Goal: Information Seeking & Learning: Learn about a topic

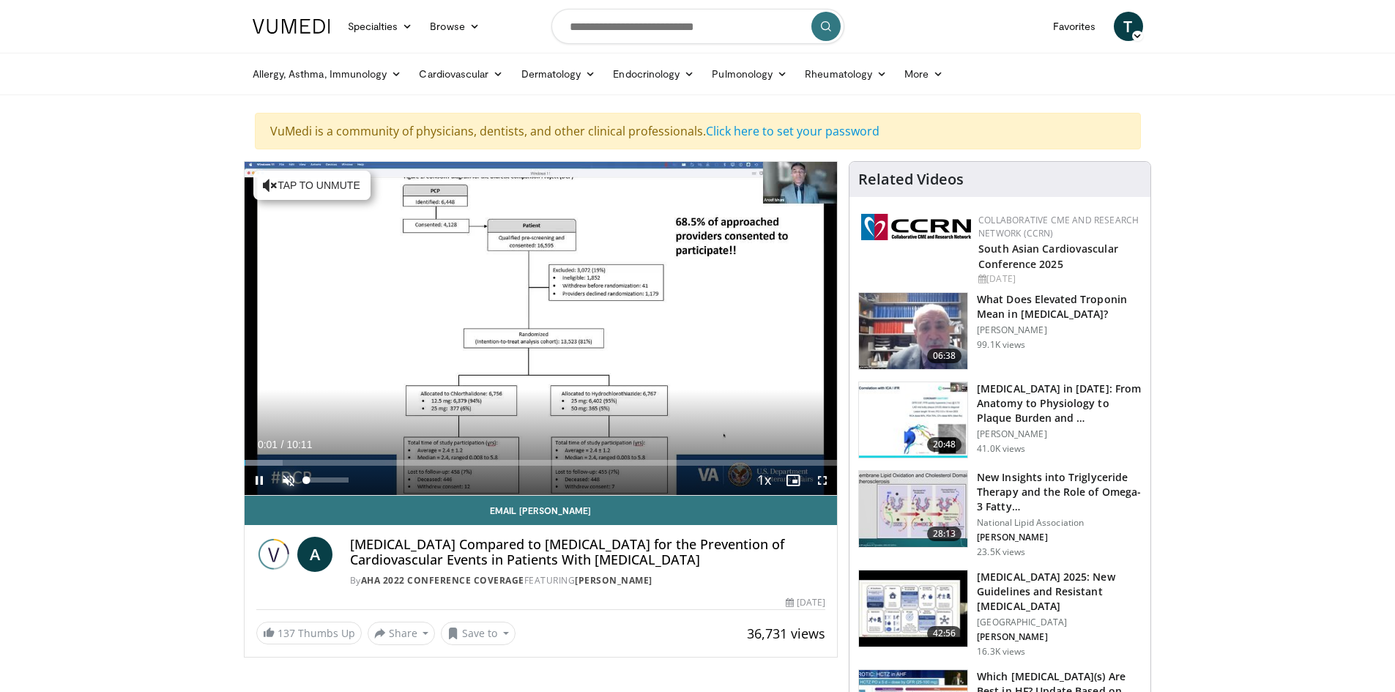
click at [292, 478] on span "Video Player" at bounding box center [288, 480] width 29 height 29
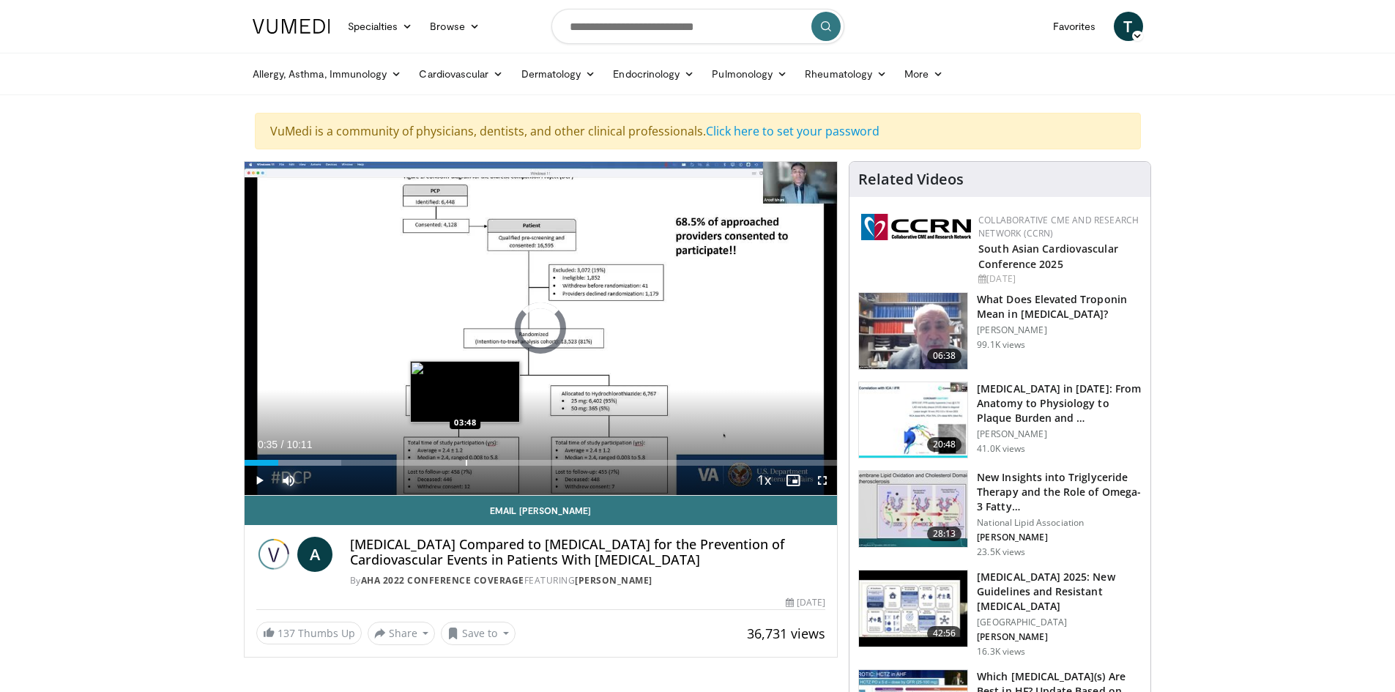
click at [466, 462] on div "Progress Bar" at bounding box center [466, 463] width 1 height 6
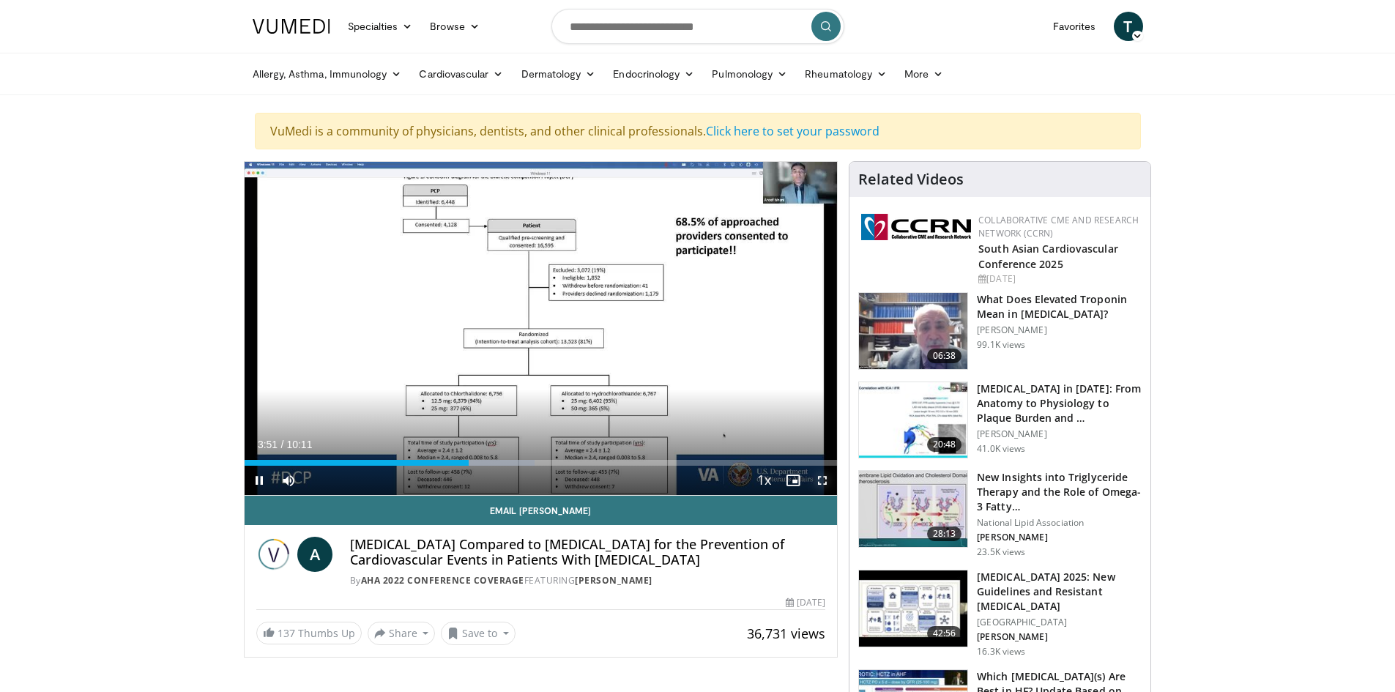
click at [822, 481] on span "Video Player" at bounding box center [822, 480] width 29 height 29
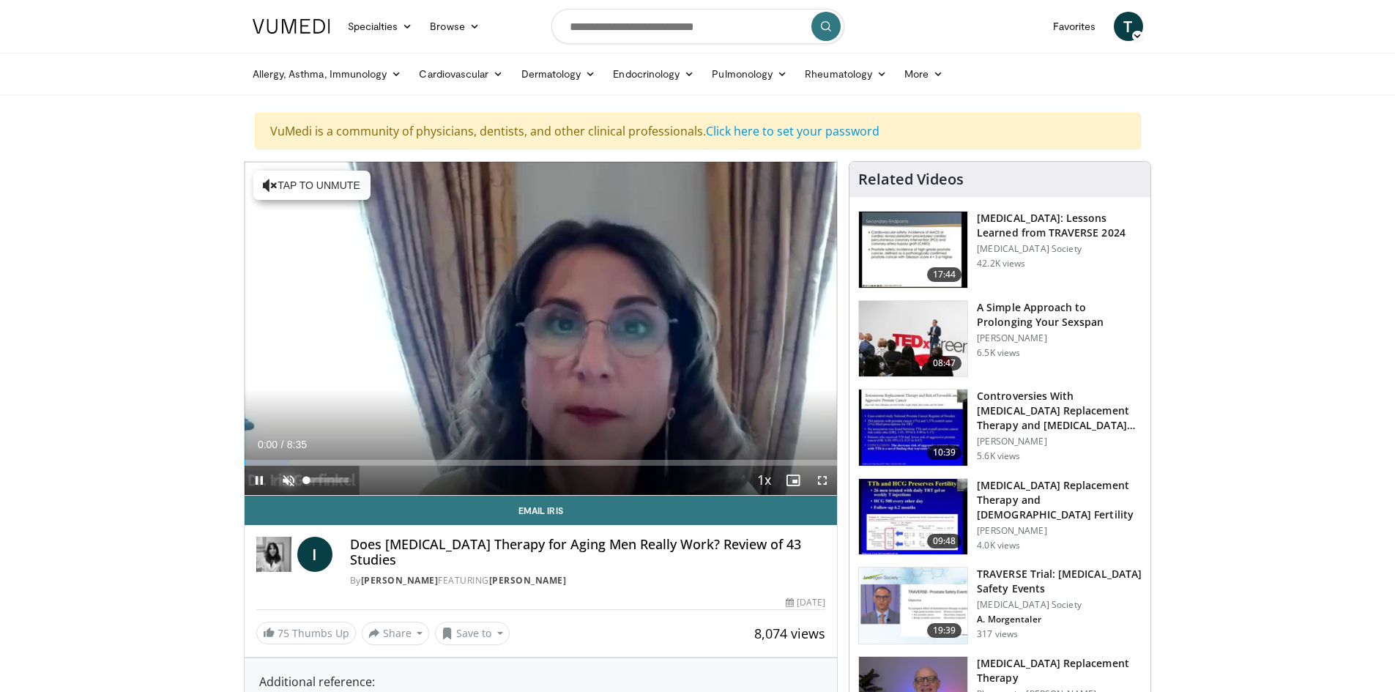
click at [289, 477] on span "Video Player" at bounding box center [288, 480] width 29 height 29
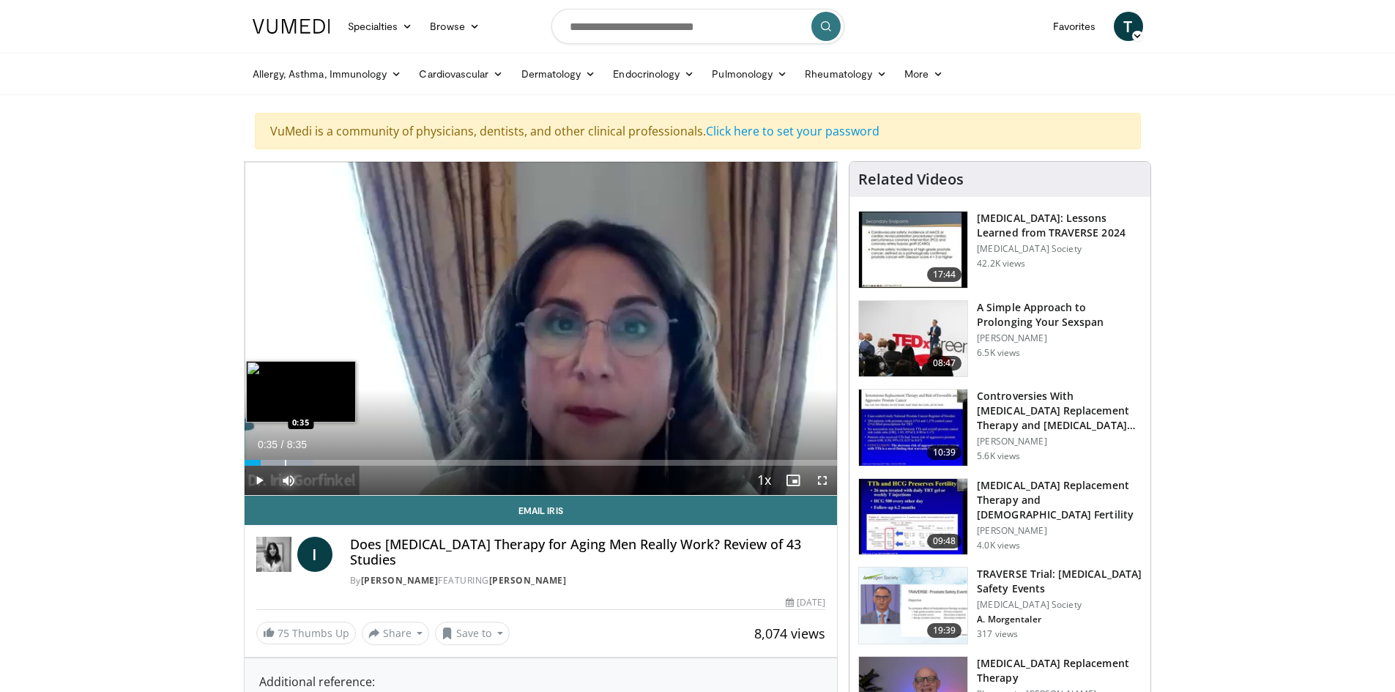
click at [284, 458] on div "Loaded : 11.52% 0:35 0:35" at bounding box center [541, 459] width 593 height 14
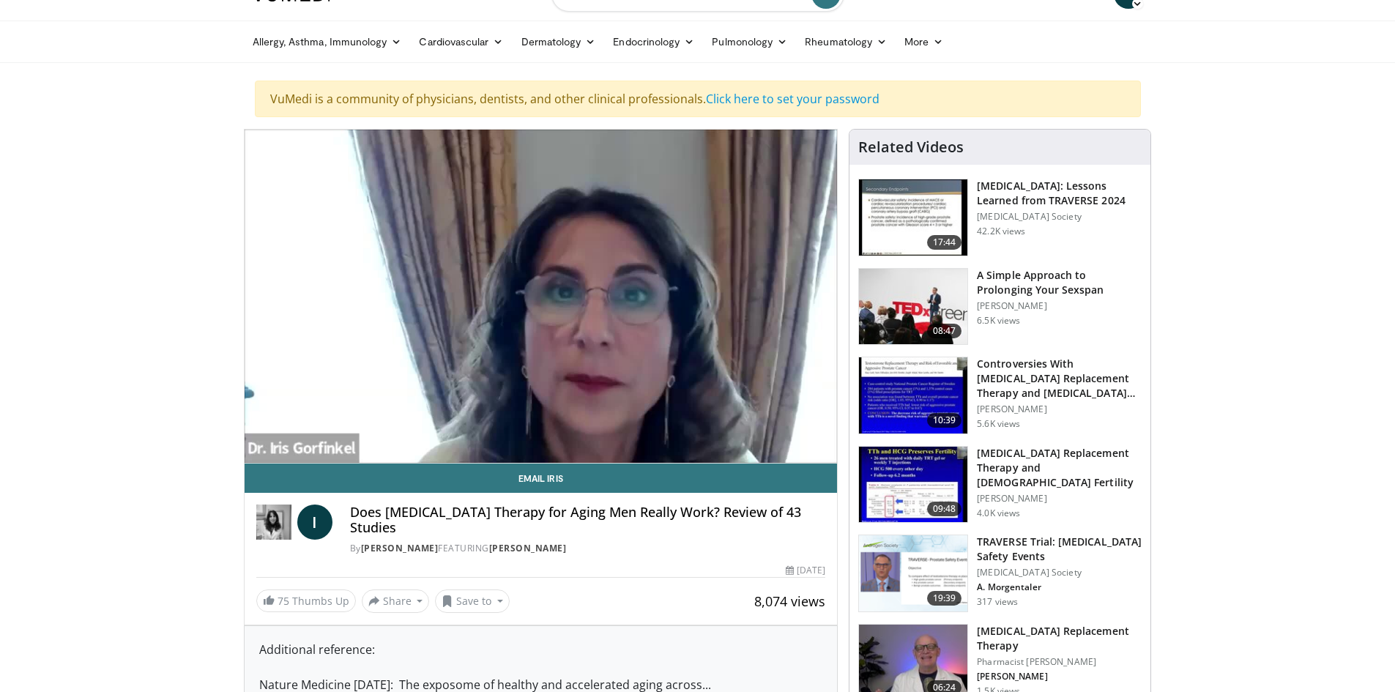
scroll to position [31, 0]
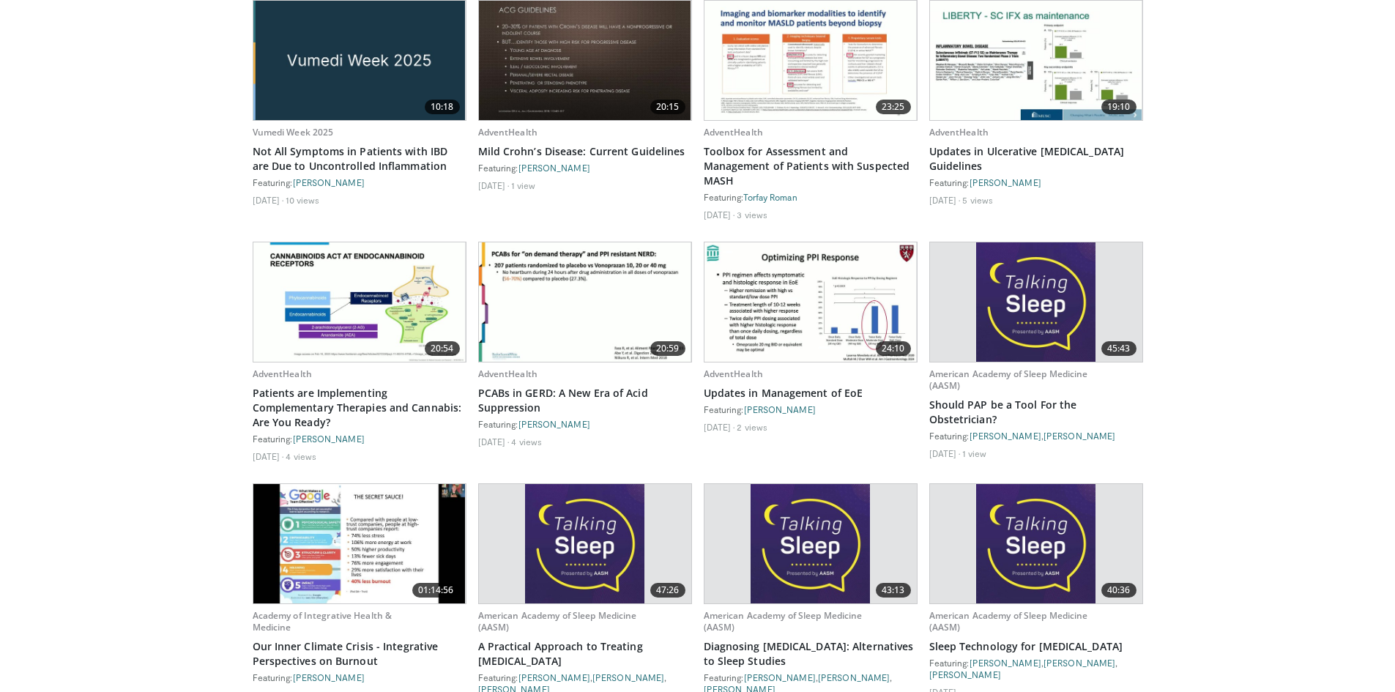
scroll to position [1300, 0]
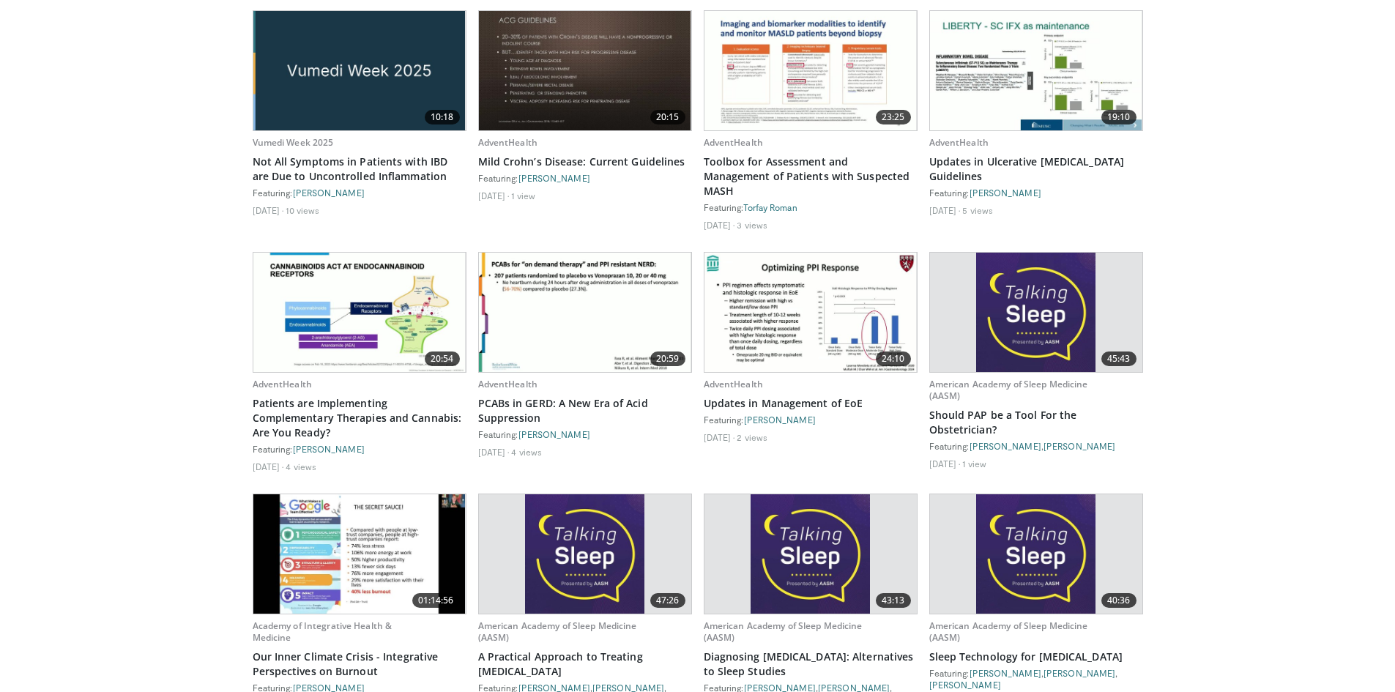
click at [773, 289] on img at bounding box center [811, 312] width 212 height 119
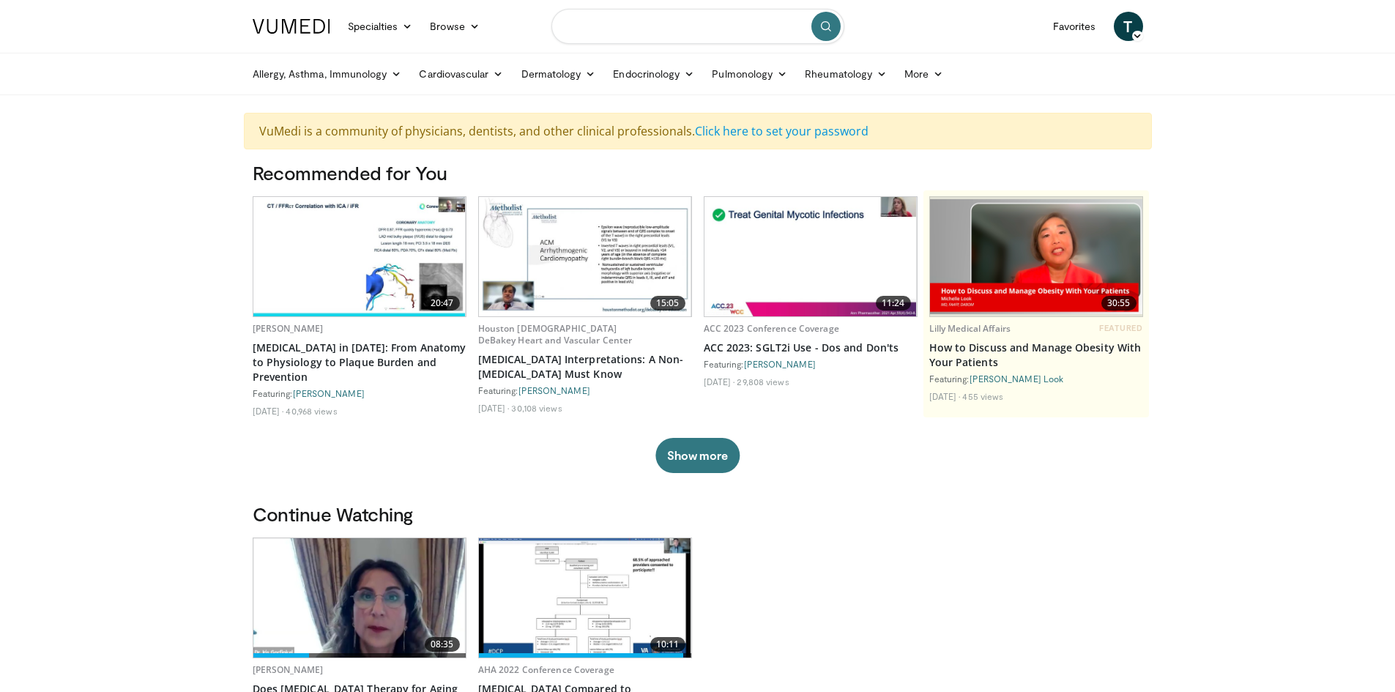
click at [587, 28] on input "Search topics, interventions" at bounding box center [698, 26] width 293 height 35
type input "***"
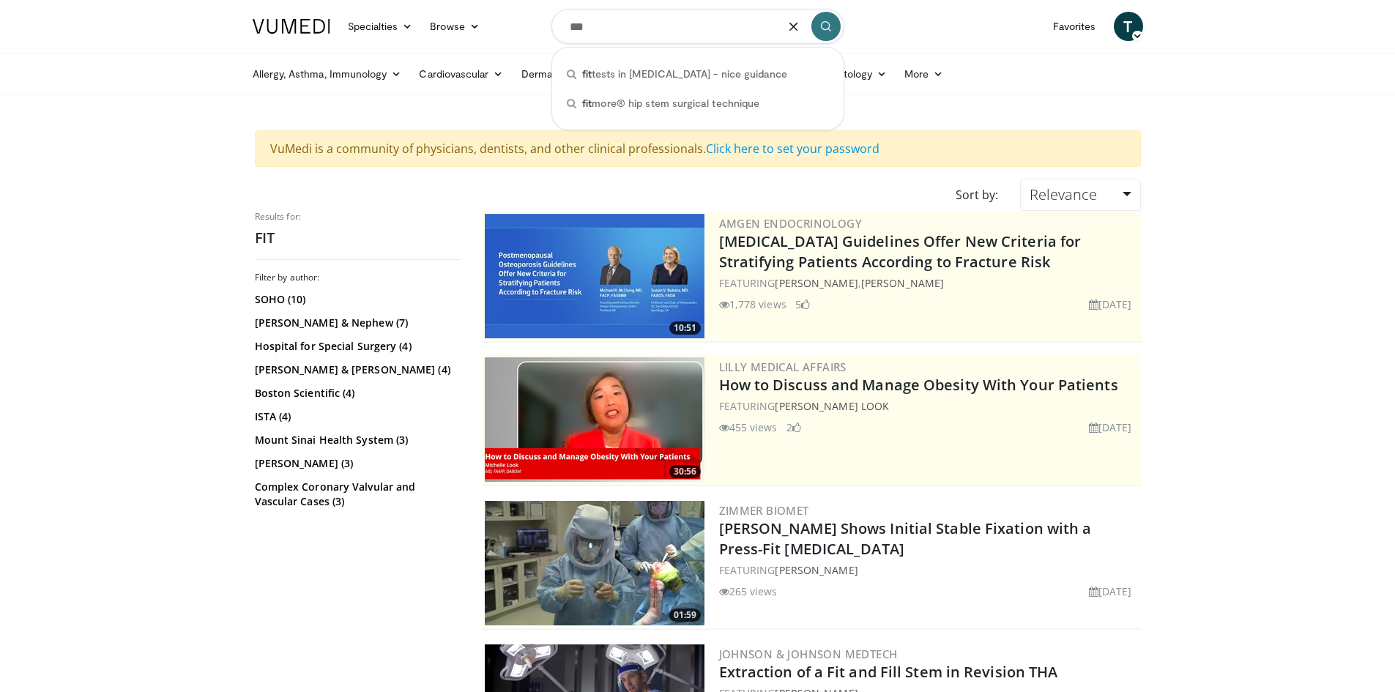
click at [630, 31] on input "***" at bounding box center [698, 26] width 293 height 35
click at [648, 74] on span "fit tests in colorectal cancer - nice guidance" at bounding box center [685, 74] width 206 height 15
type input "**********"
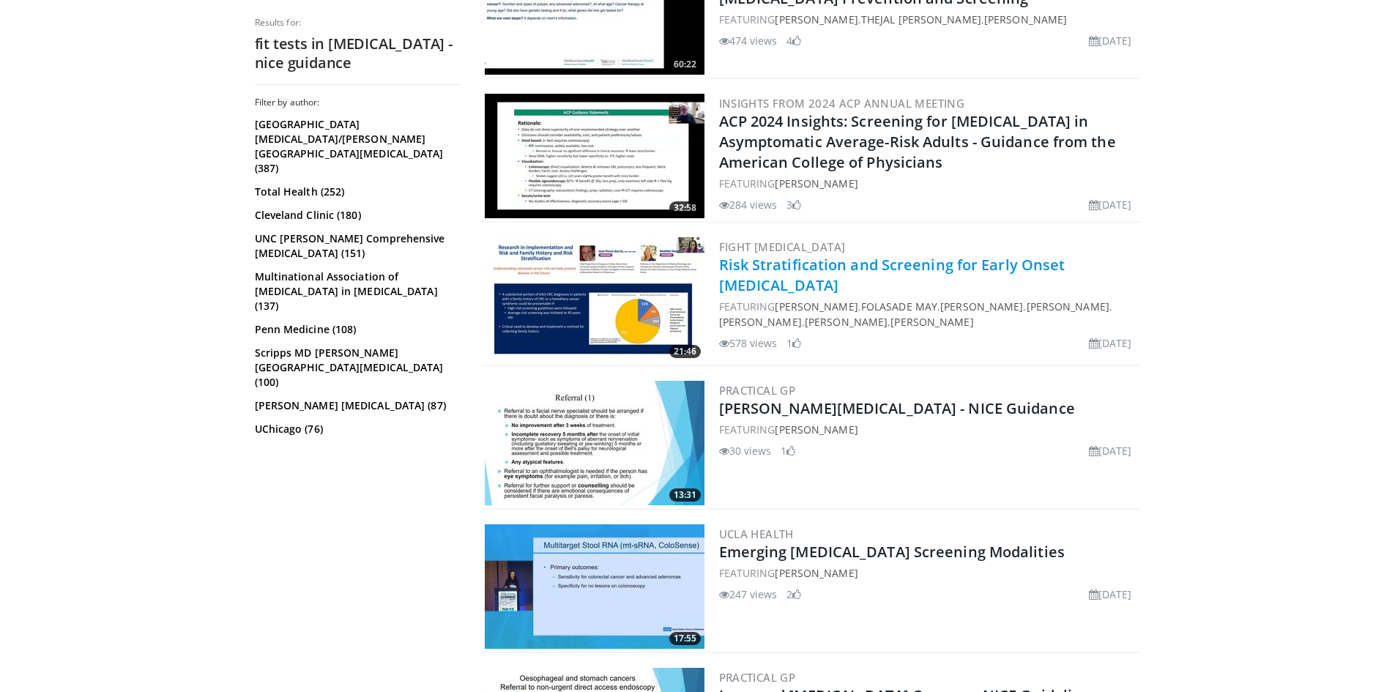
scroll to position [695, 0]
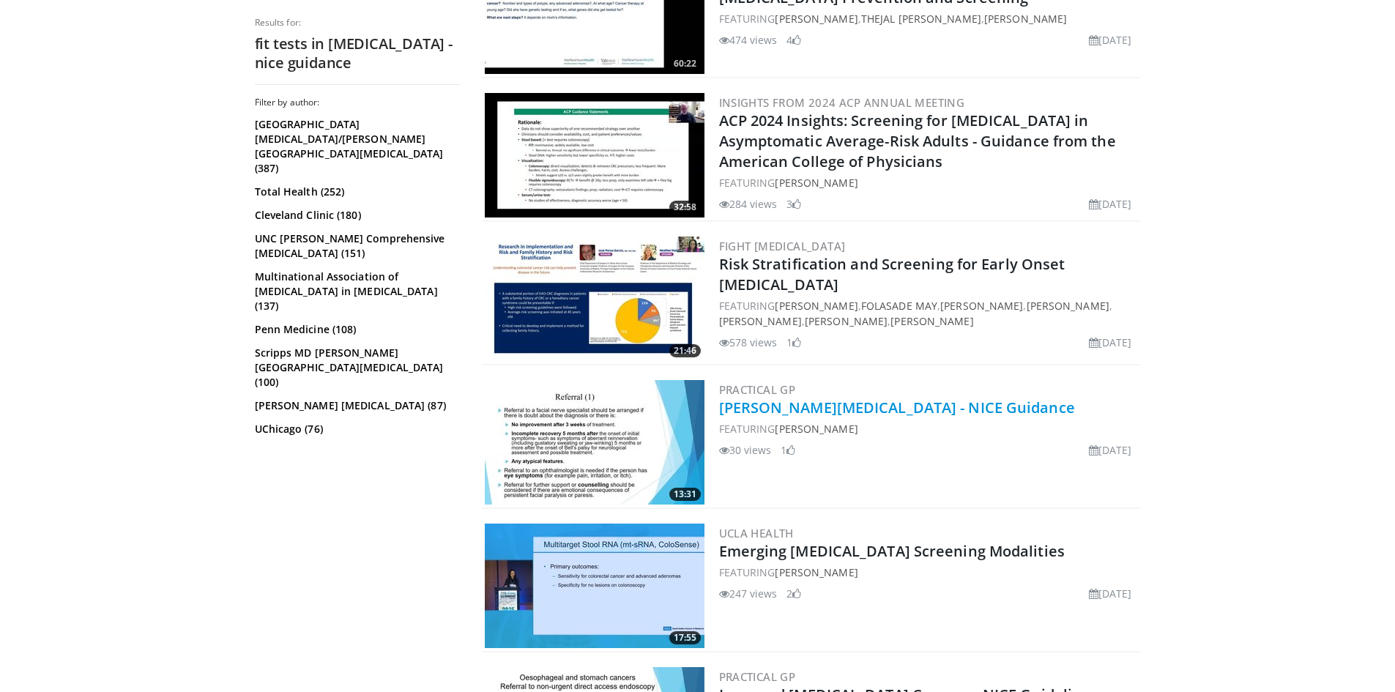
click at [859, 409] on link "[PERSON_NAME][MEDICAL_DATA] - NICE Guidance" at bounding box center [897, 408] width 356 height 20
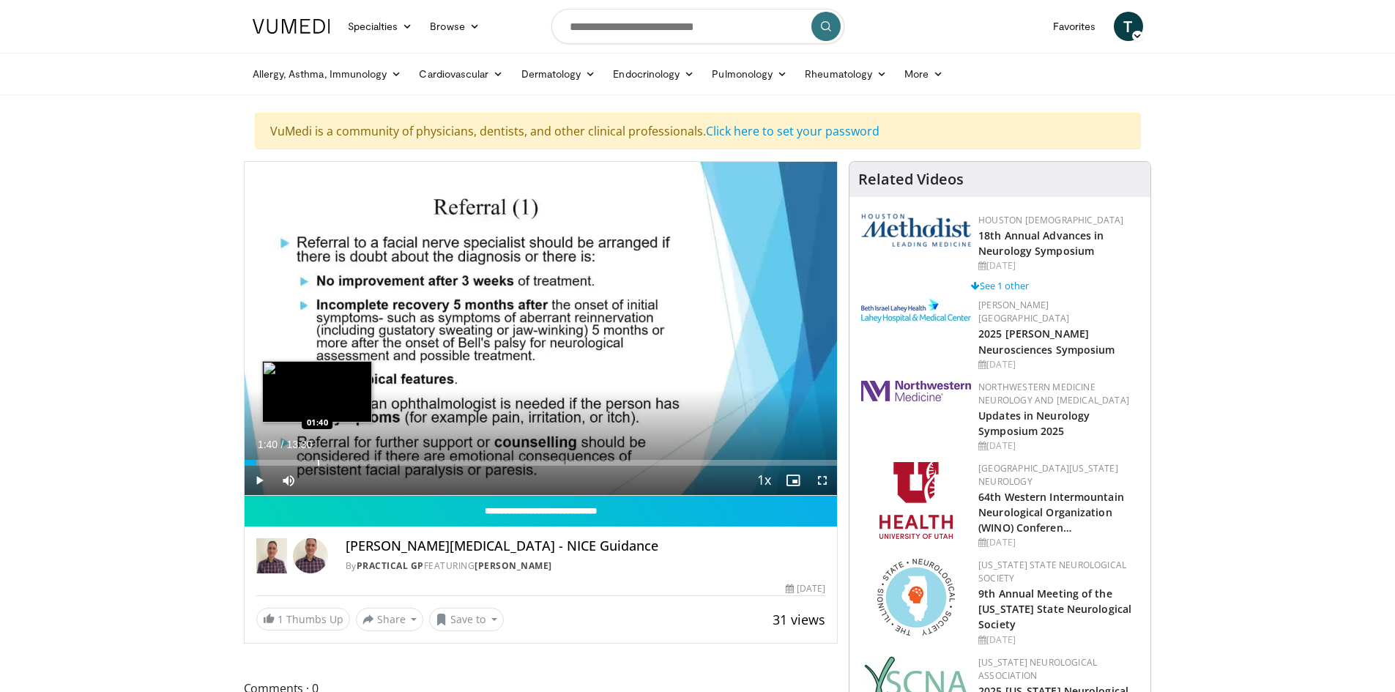
click at [317, 458] on div "Loaded : 0.00% 01:40 01:40" at bounding box center [541, 459] width 593 height 14
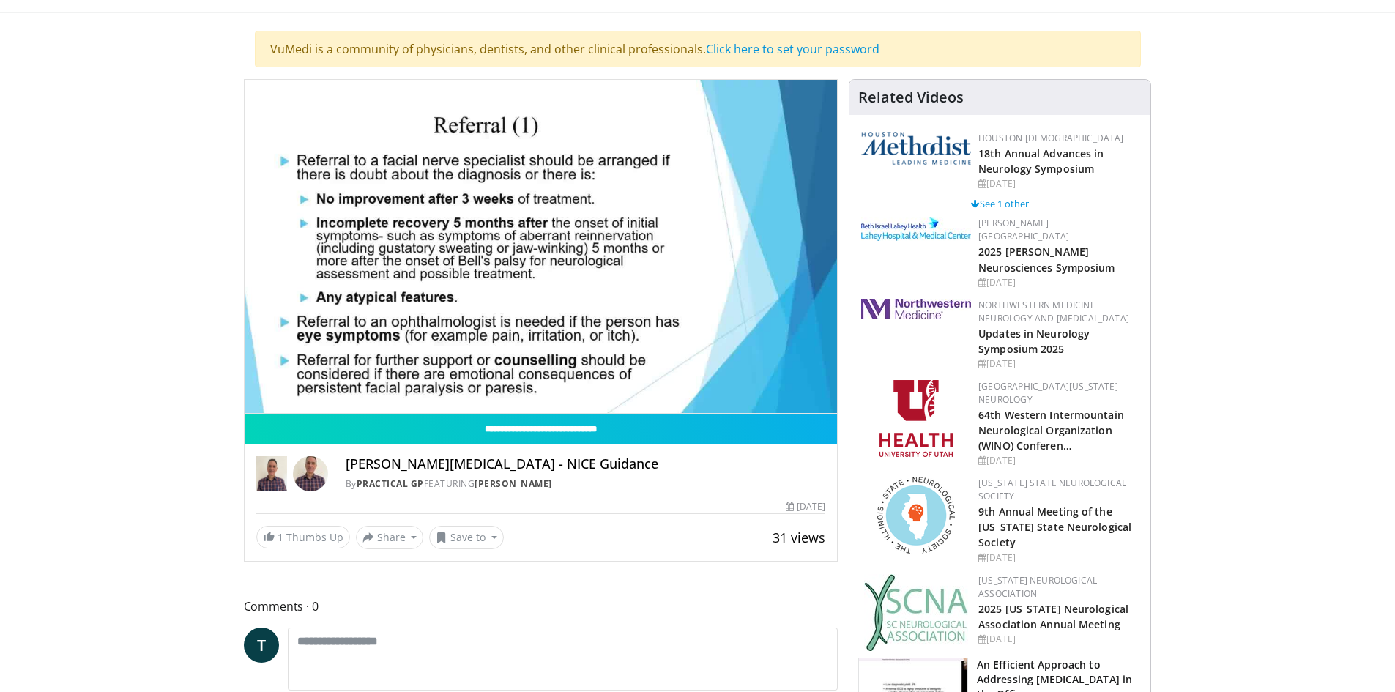
scroll to position [83, 0]
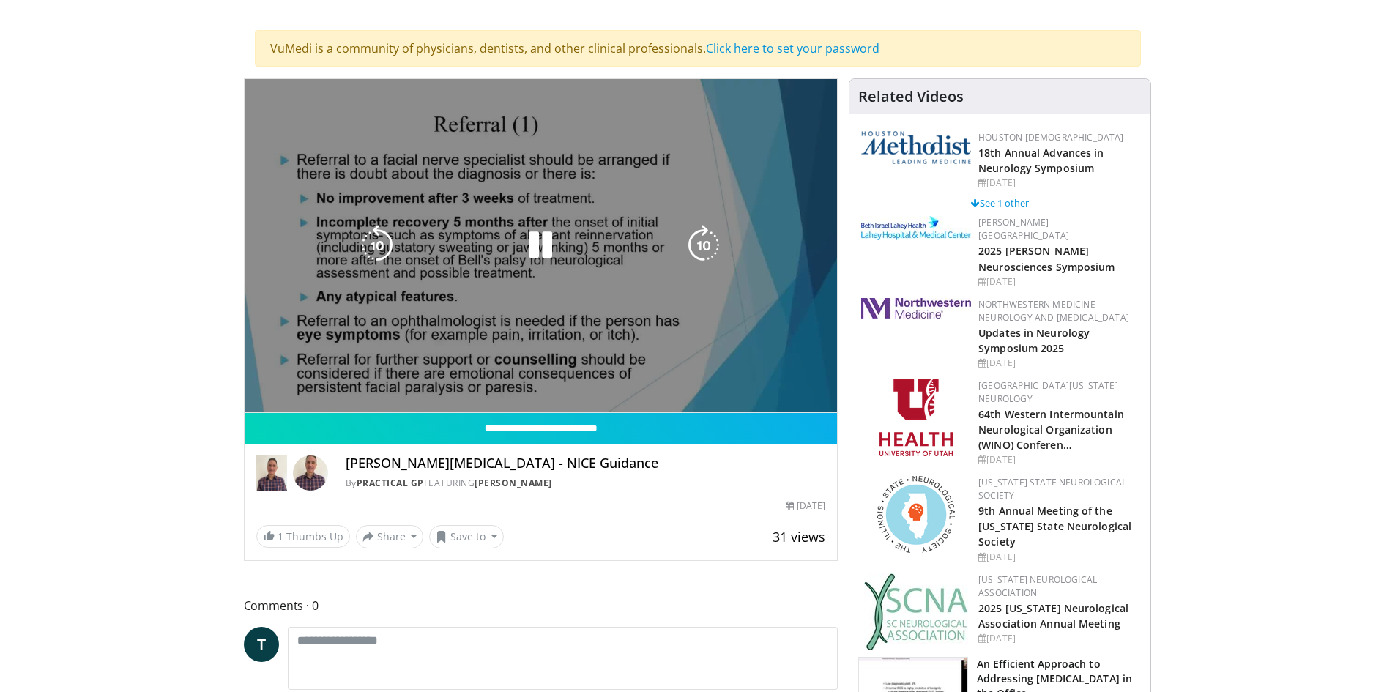
click at [628, 379] on div "10 seconds Tap to unmute" at bounding box center [541, 245] width 593 height 333
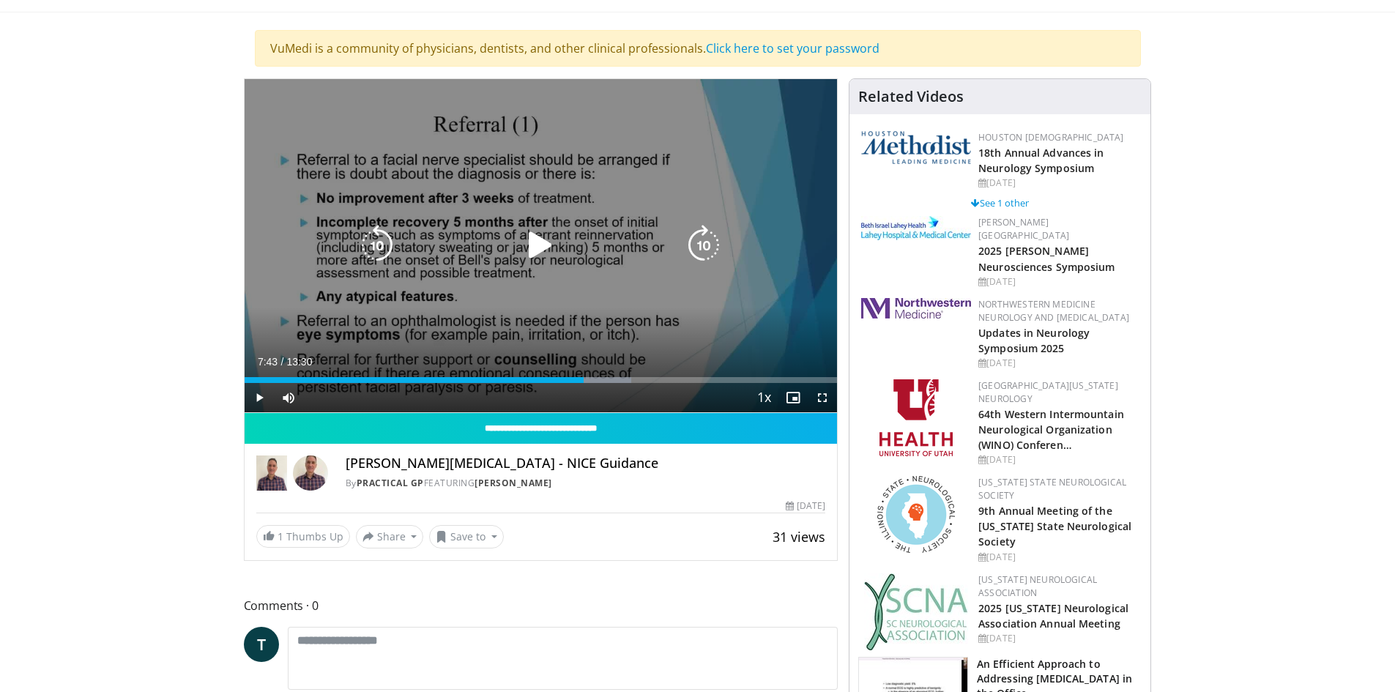
click at [0, 0] on div "Progress Bar" at bounding box center [0, 0] width 0 height 0
click at [535, 242] on icon "Video Player" at bounding box center [540, 245] width 41 height 41
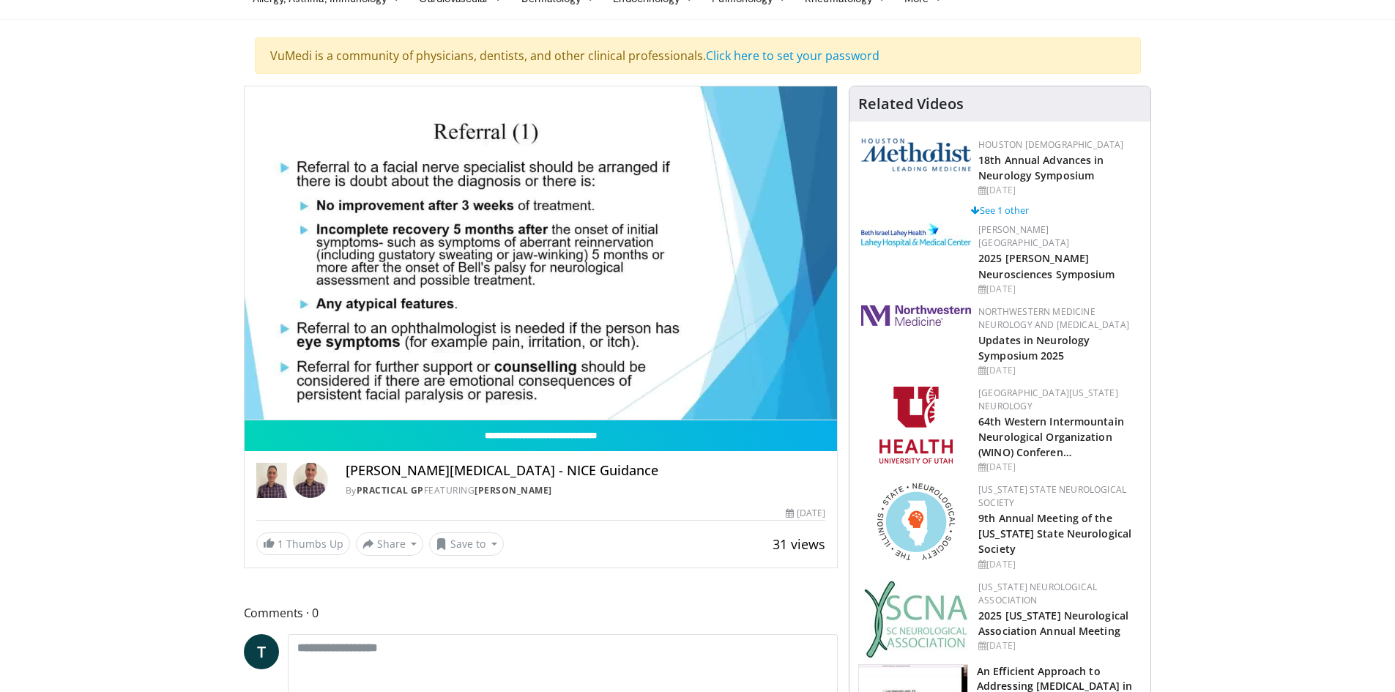
scroll to position [74, 0]
